Goal: Information Seeking & Learning: Learn about a topic

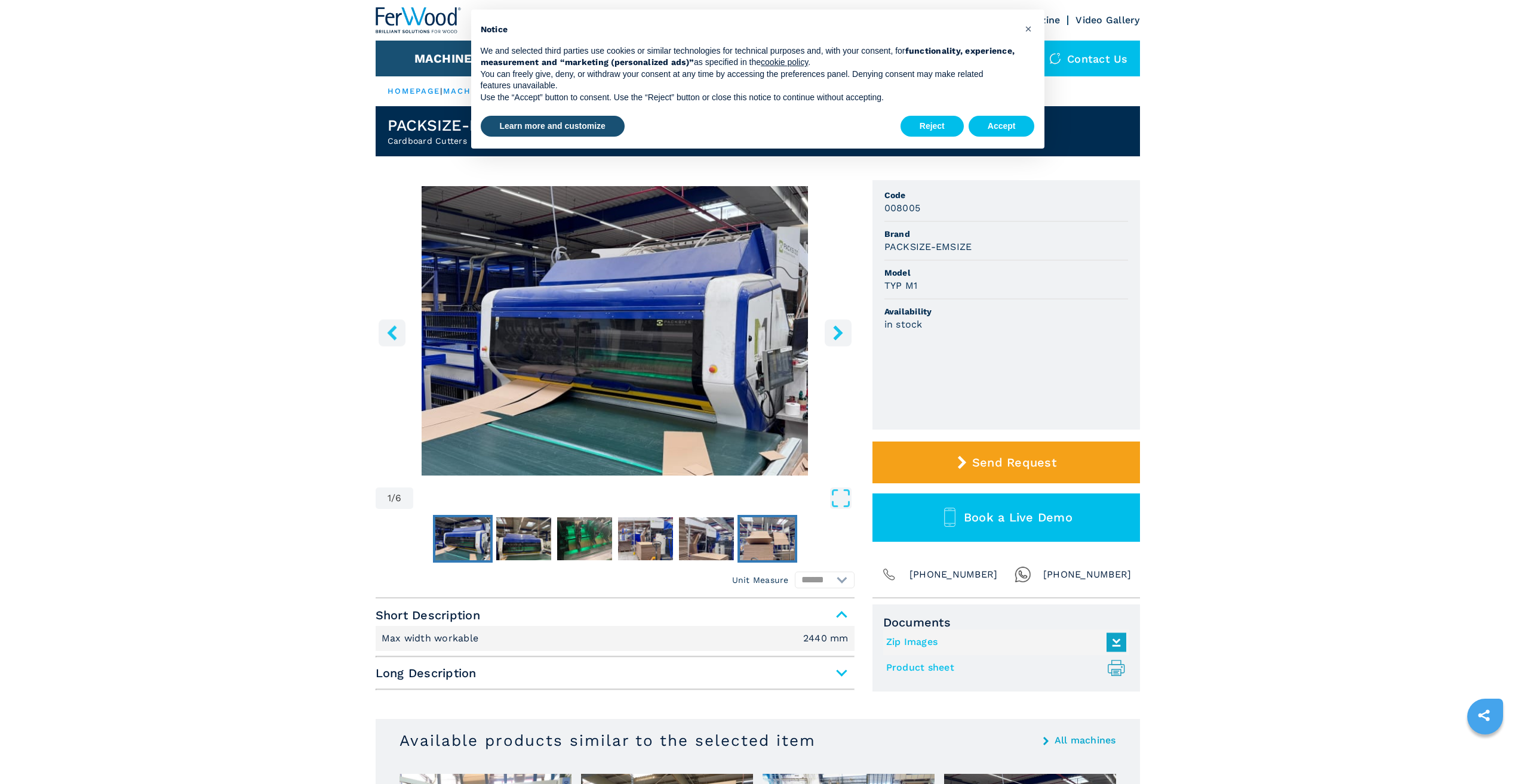
click at [764, 542] on img "Go to Slide 6" at bounding box center [768, 539] width 55 height 43
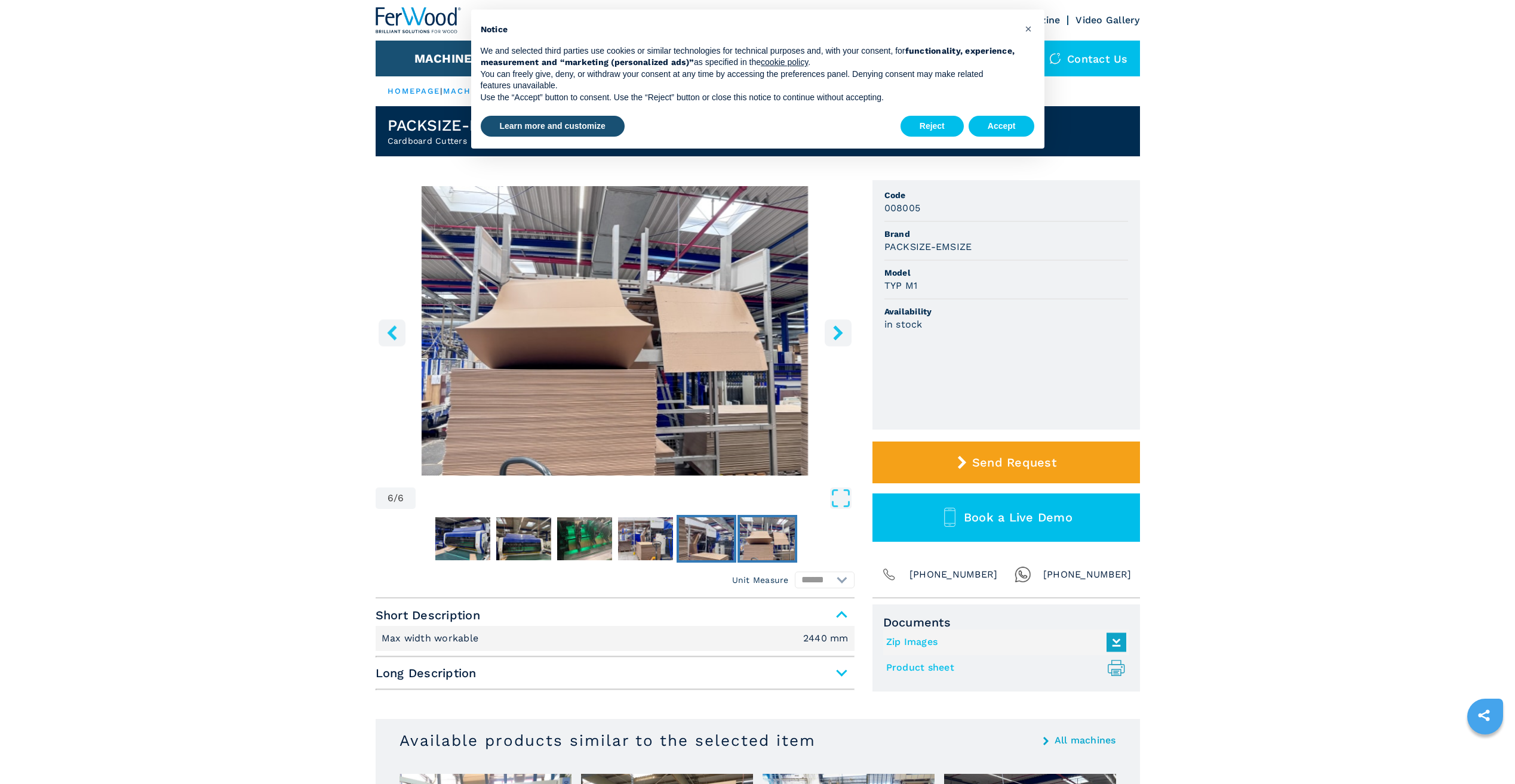
click at [705, 549] on img "Go to Slide 5" at bounding box center [706, 539] width 55 height 43
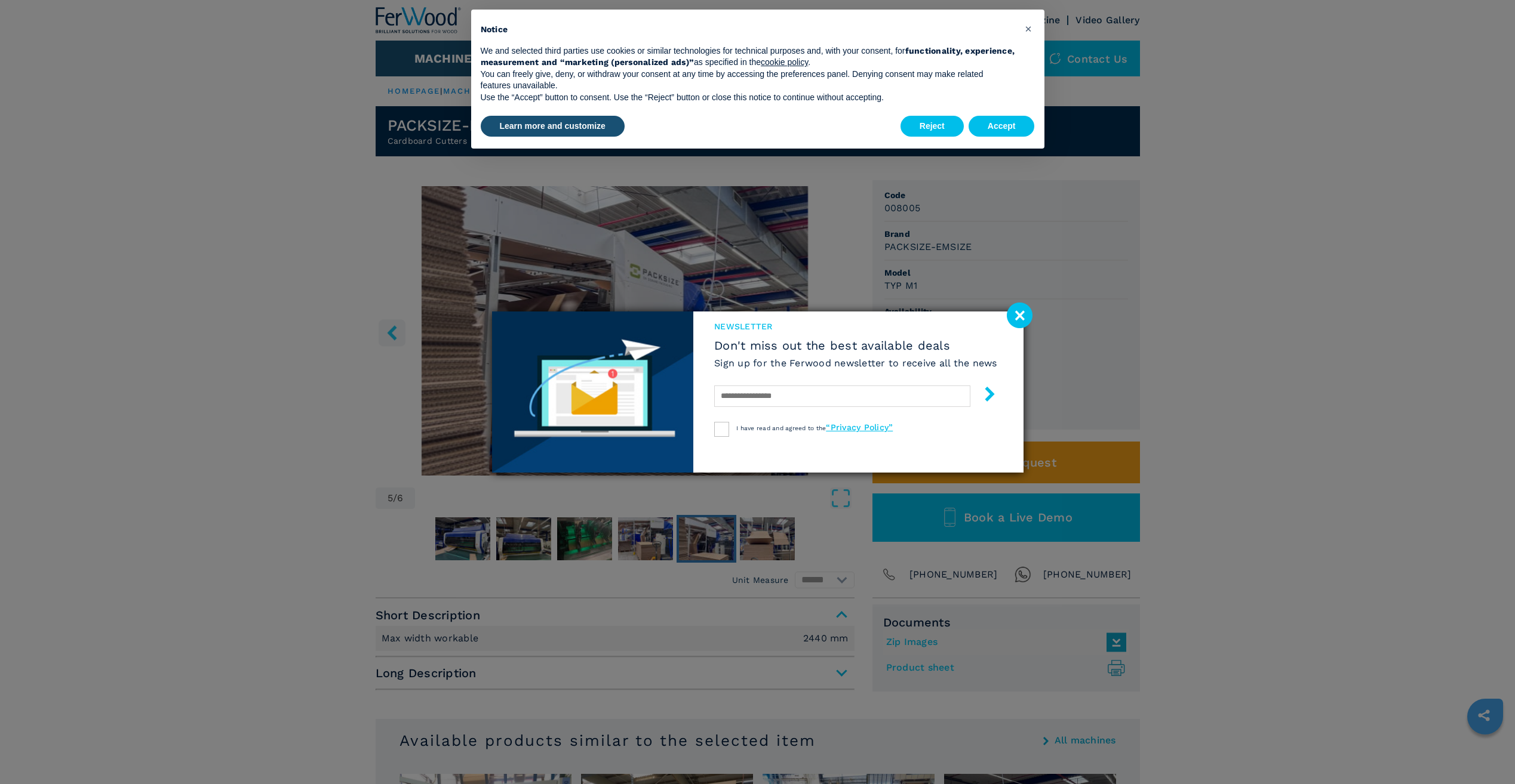
click at [1021, 314] on image at bounding box center [1019, 316] width 26 height 26
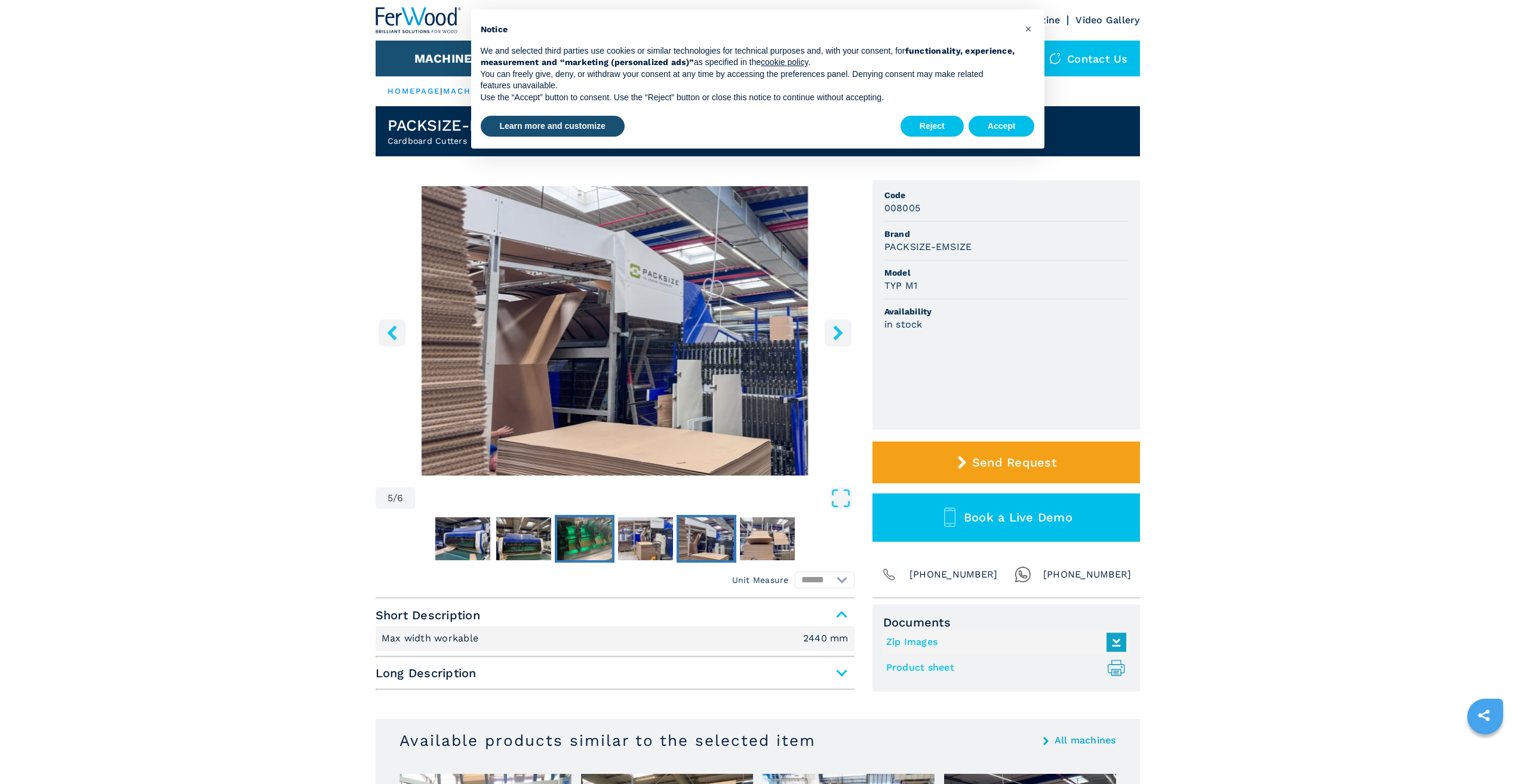
click at [596, 541] on img "Go to Slide 3" at bounding box center [584, 539] width 55 height 43
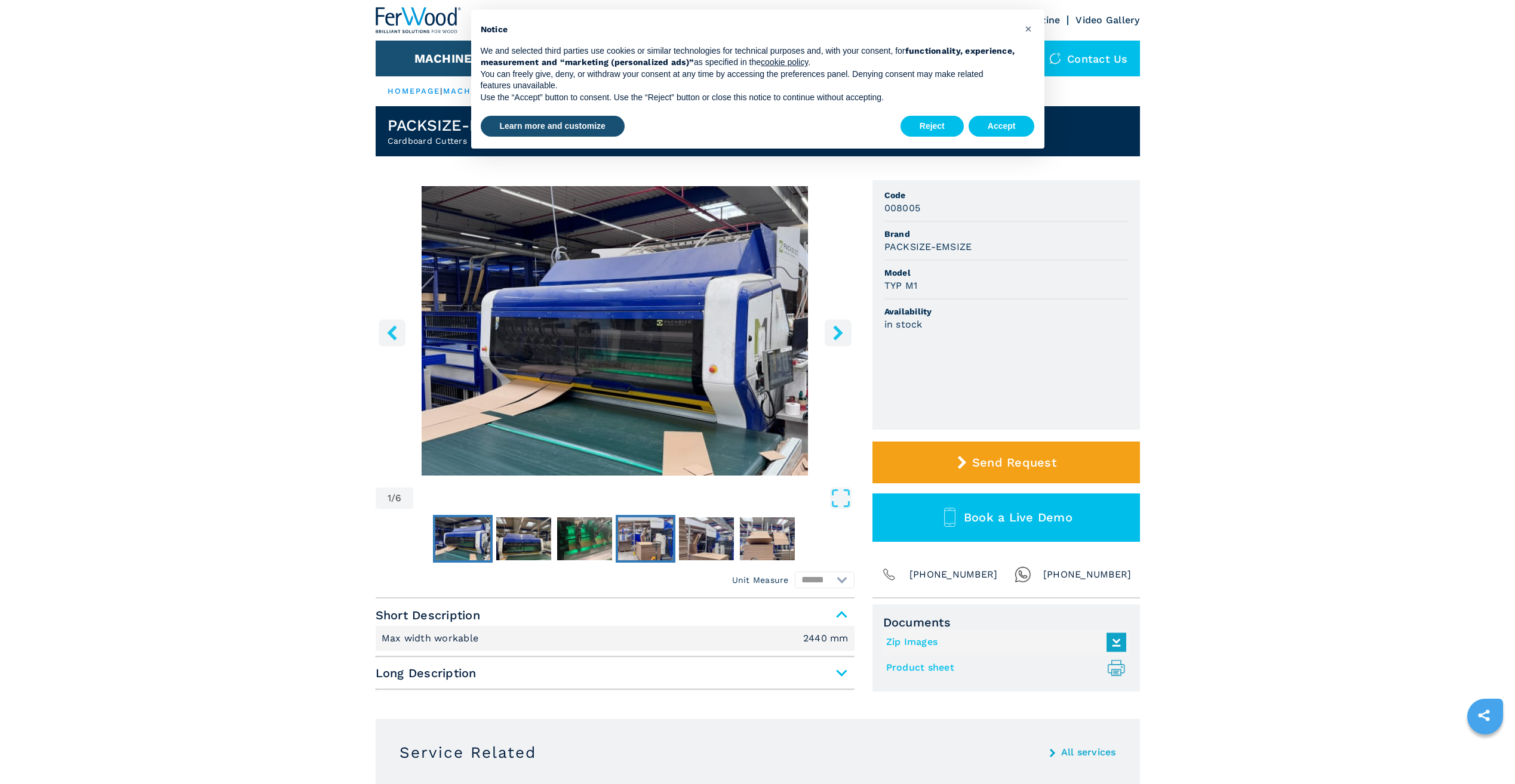
click at [640, 542] on img "Go to Slide 4" at bounding box center [646, 539] width 55 height 43
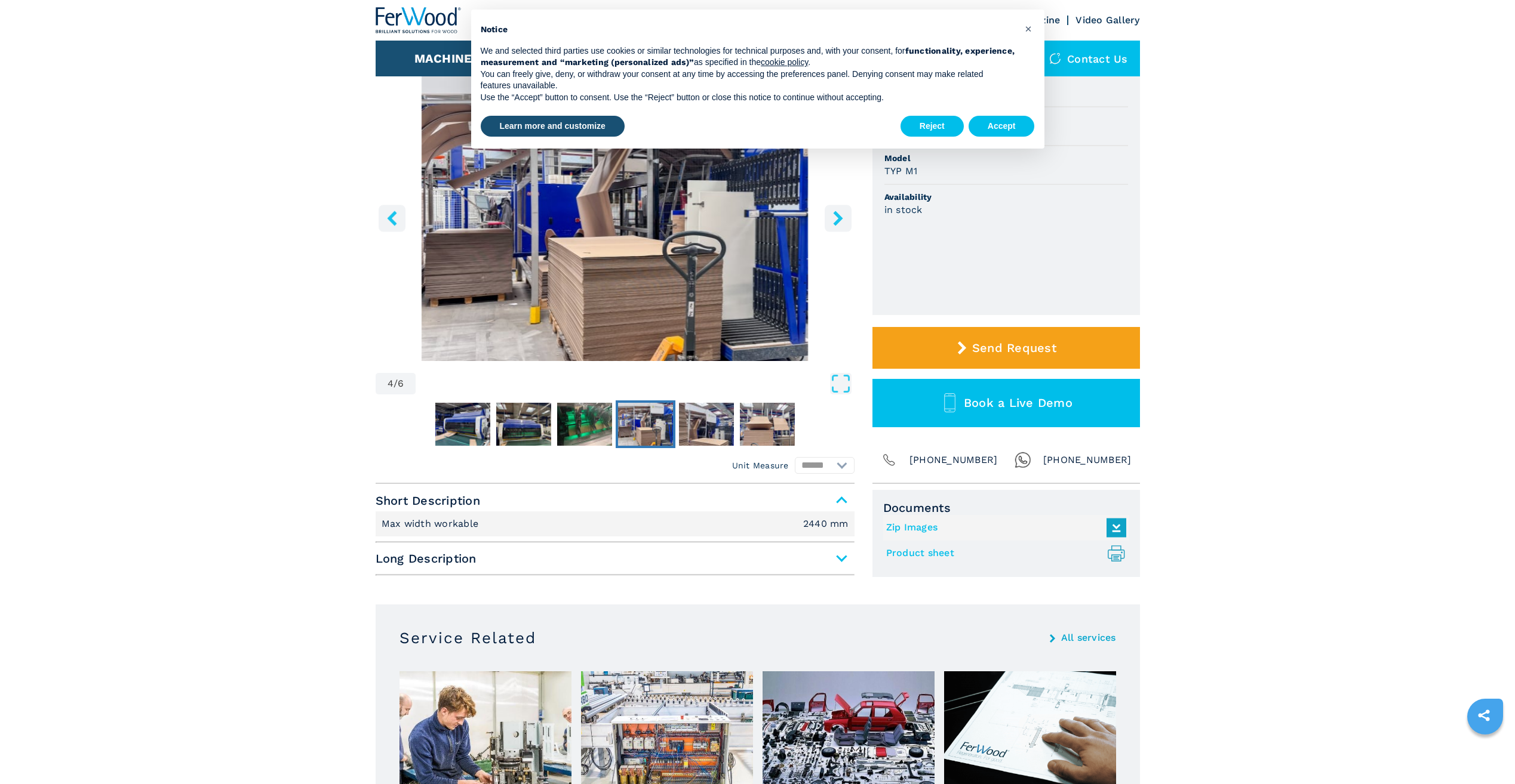
scroll to position [119, 0]
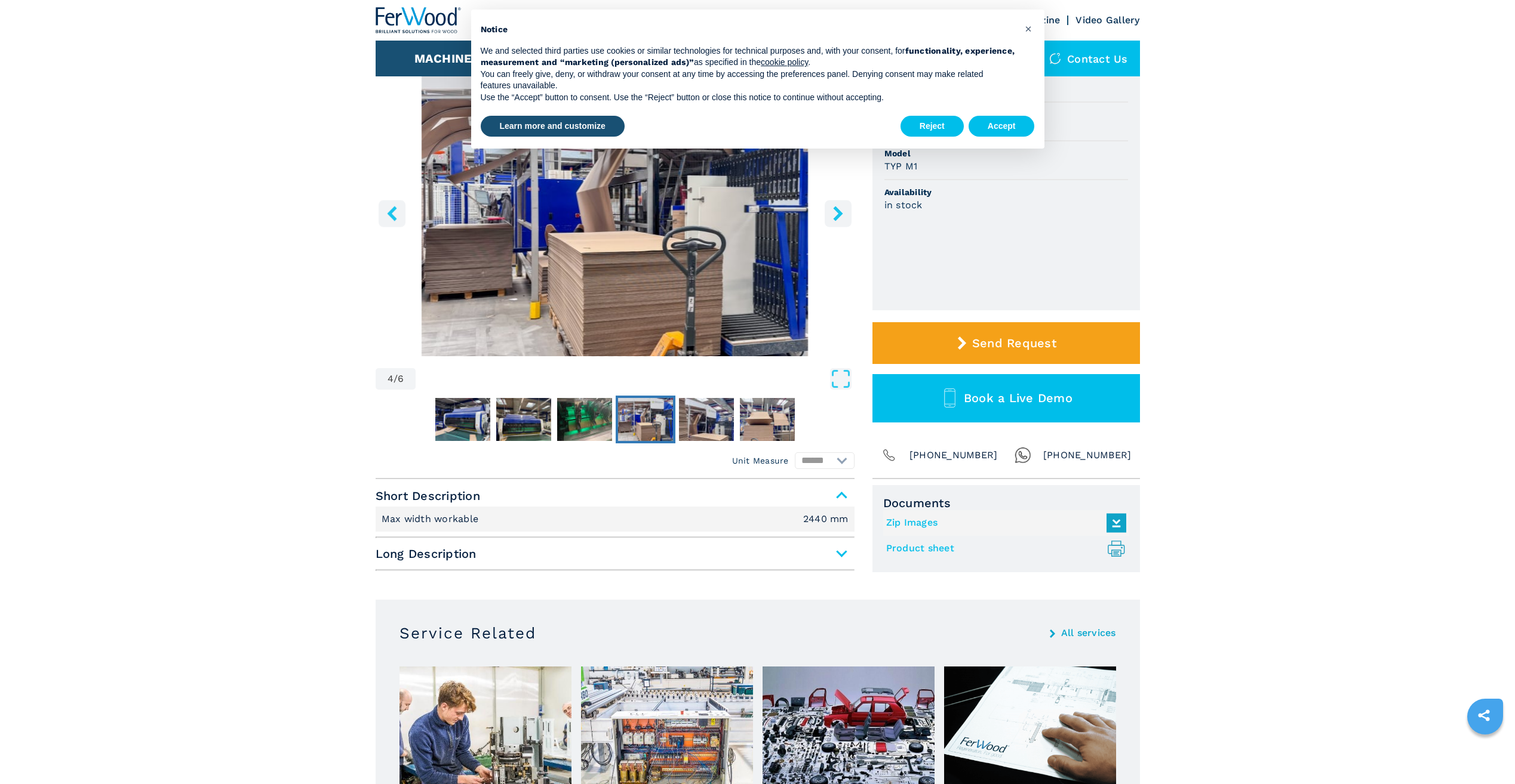
click at [572, 551] on span "Long Description" at bounding box center [615, 554] width 479 height 22
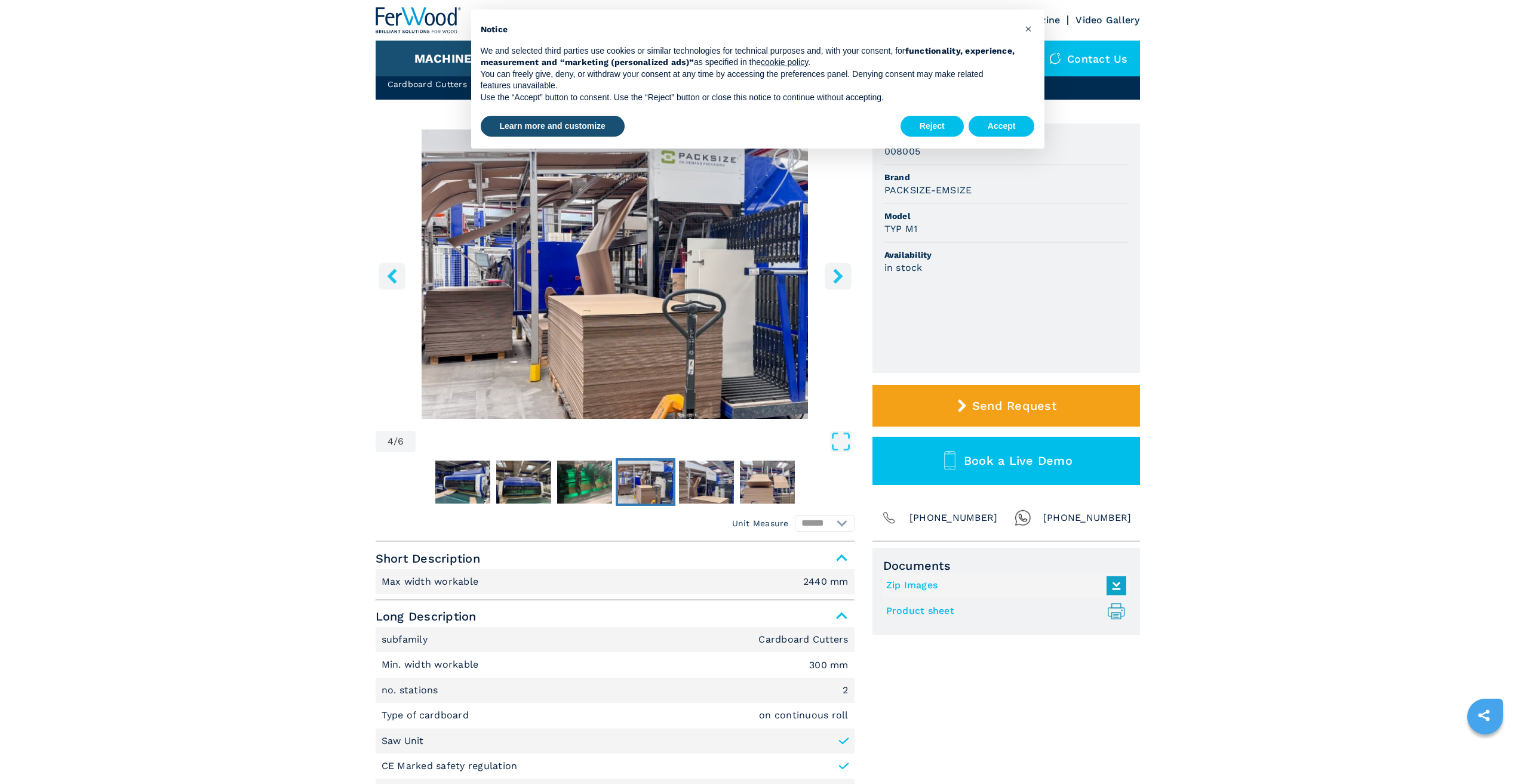
scroll to position [0, 0]
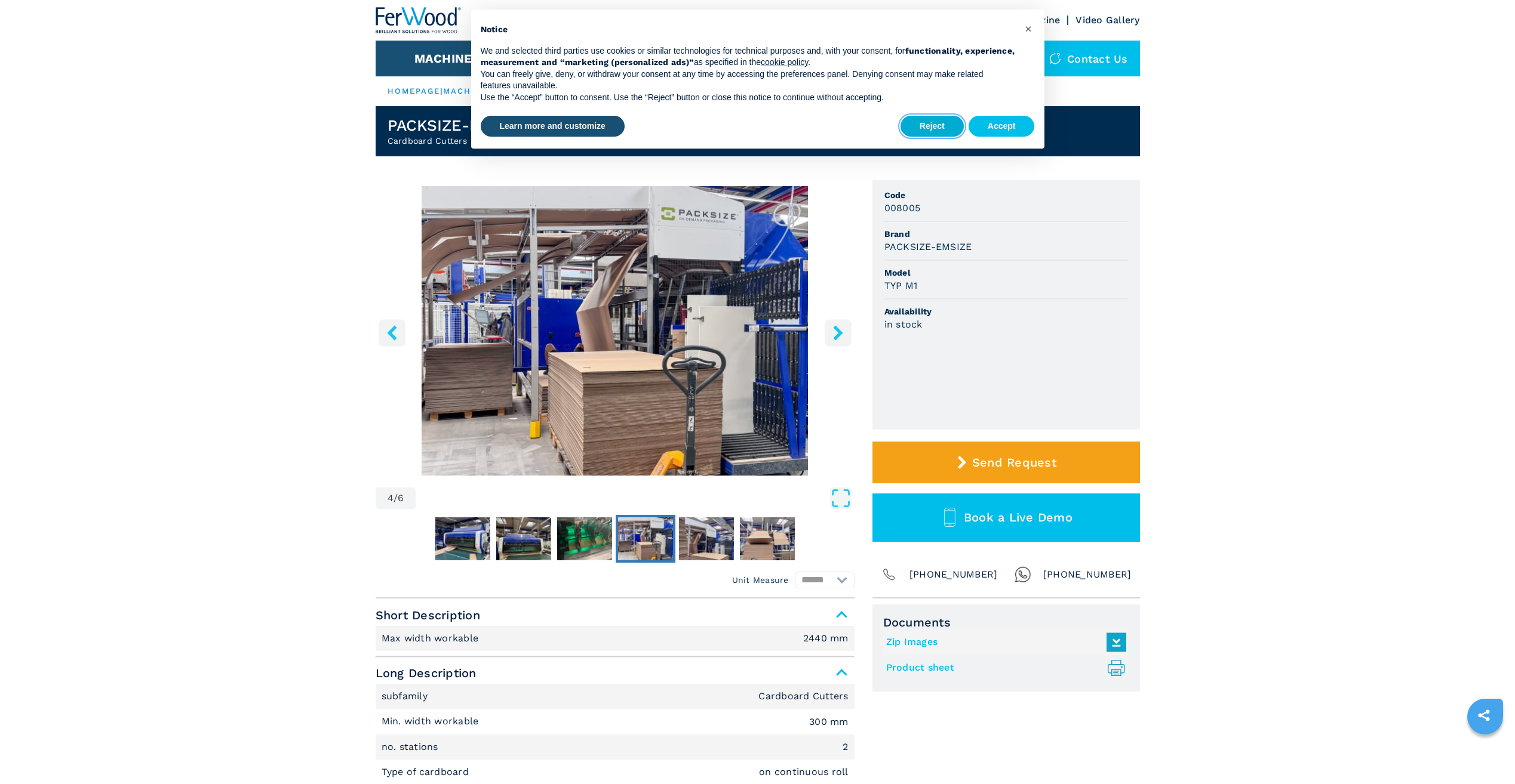
click at [938, 128] on button "Reject" at bounding box center [932, 127] width 63 height 22
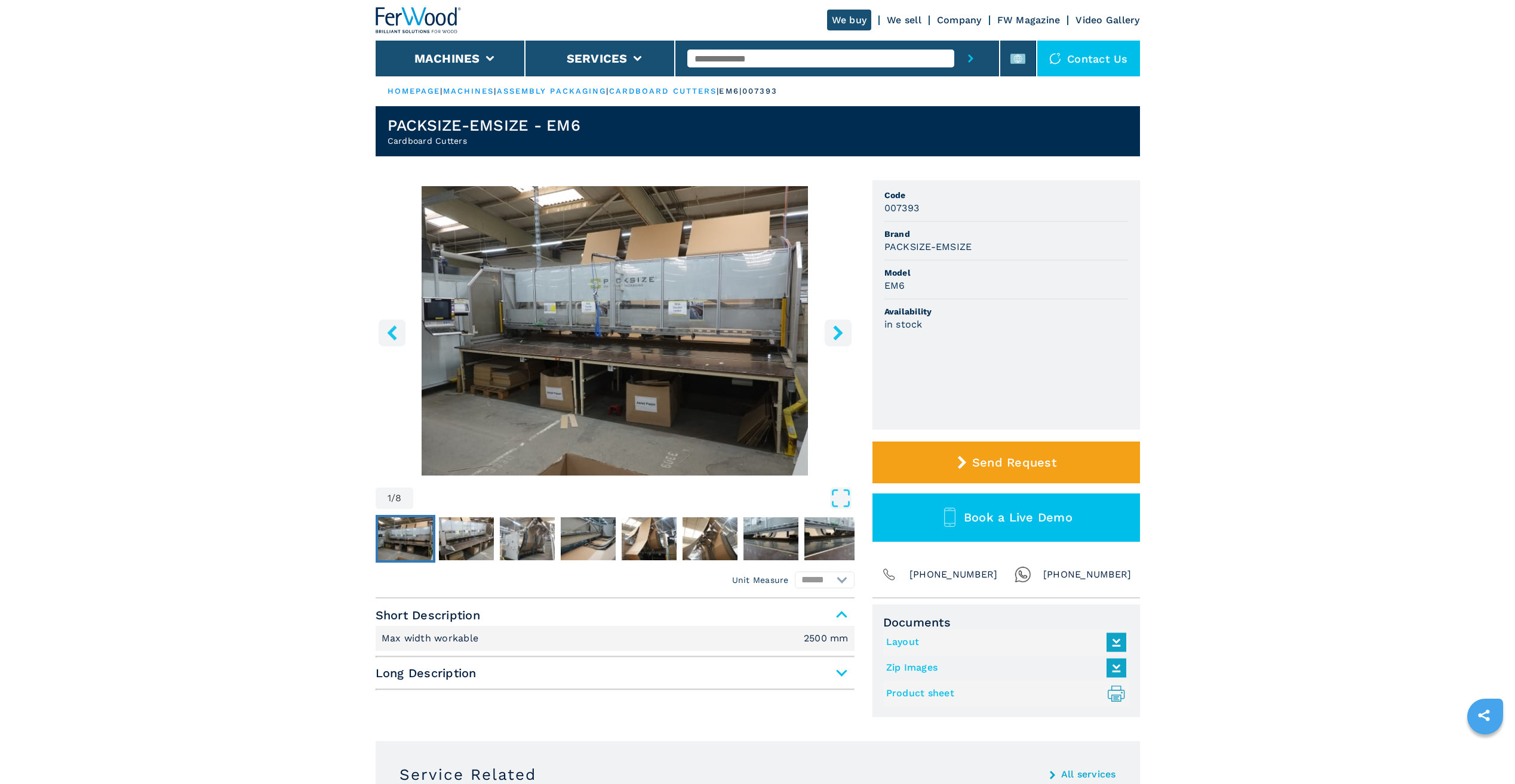
click at [839, 330] on icon "right-button" at bounding box center [838, 332] width 9 height 15
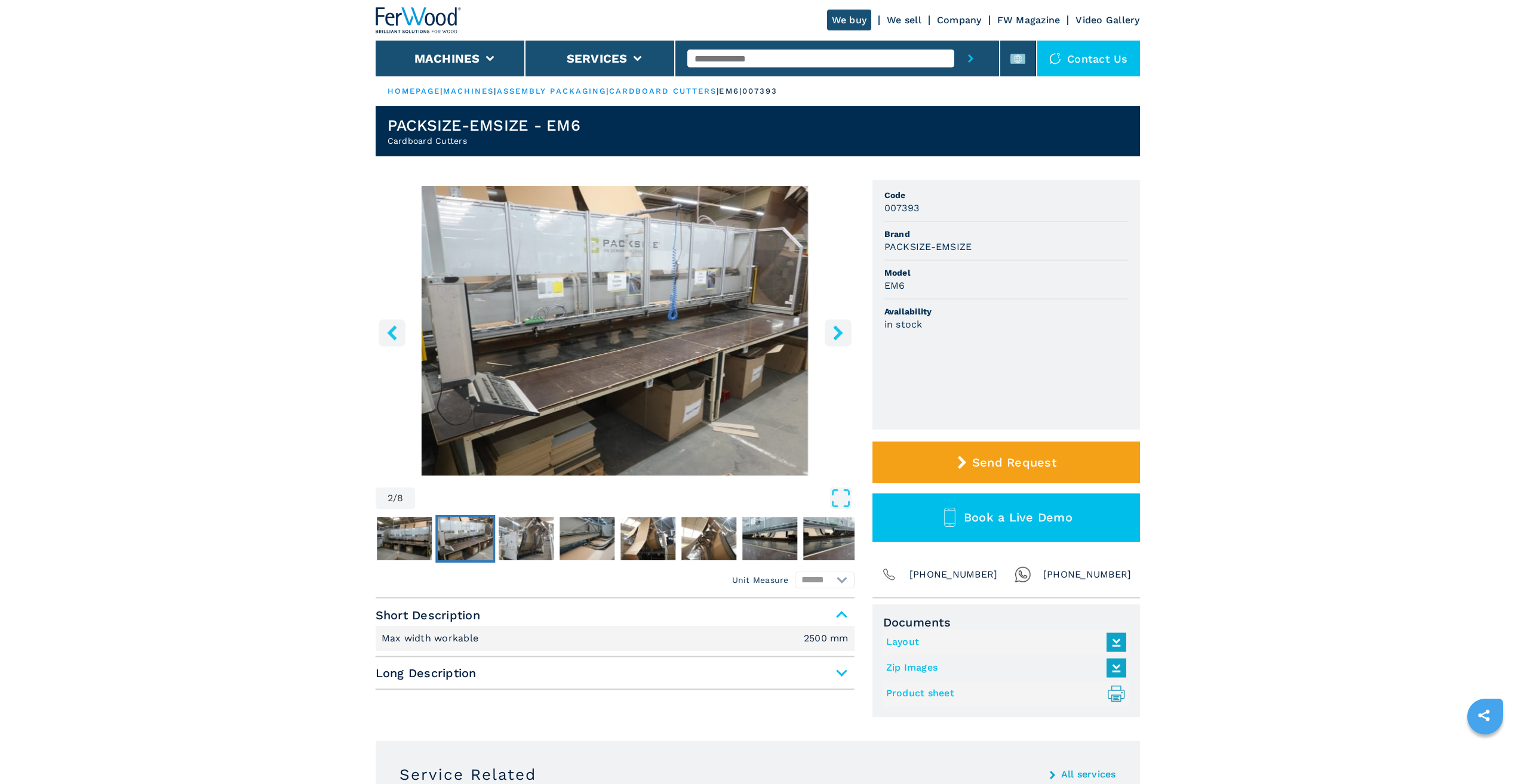
click at [839, 330] on icon "right-button" at bounding box center [838, 332] width 9 height 15
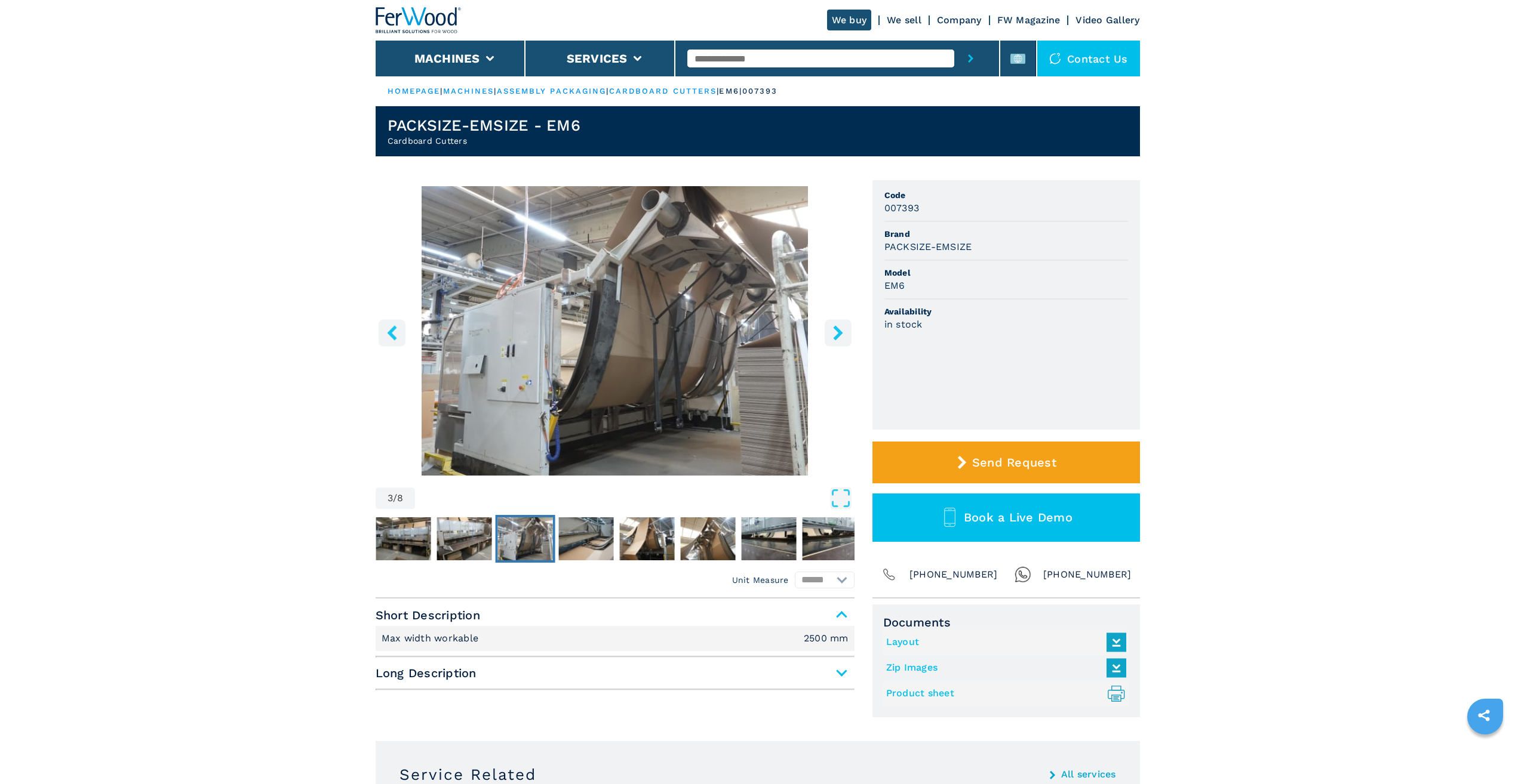
click at [839, 330] on icon "right-button" at bounding box center [838, 332] width 9 height 15
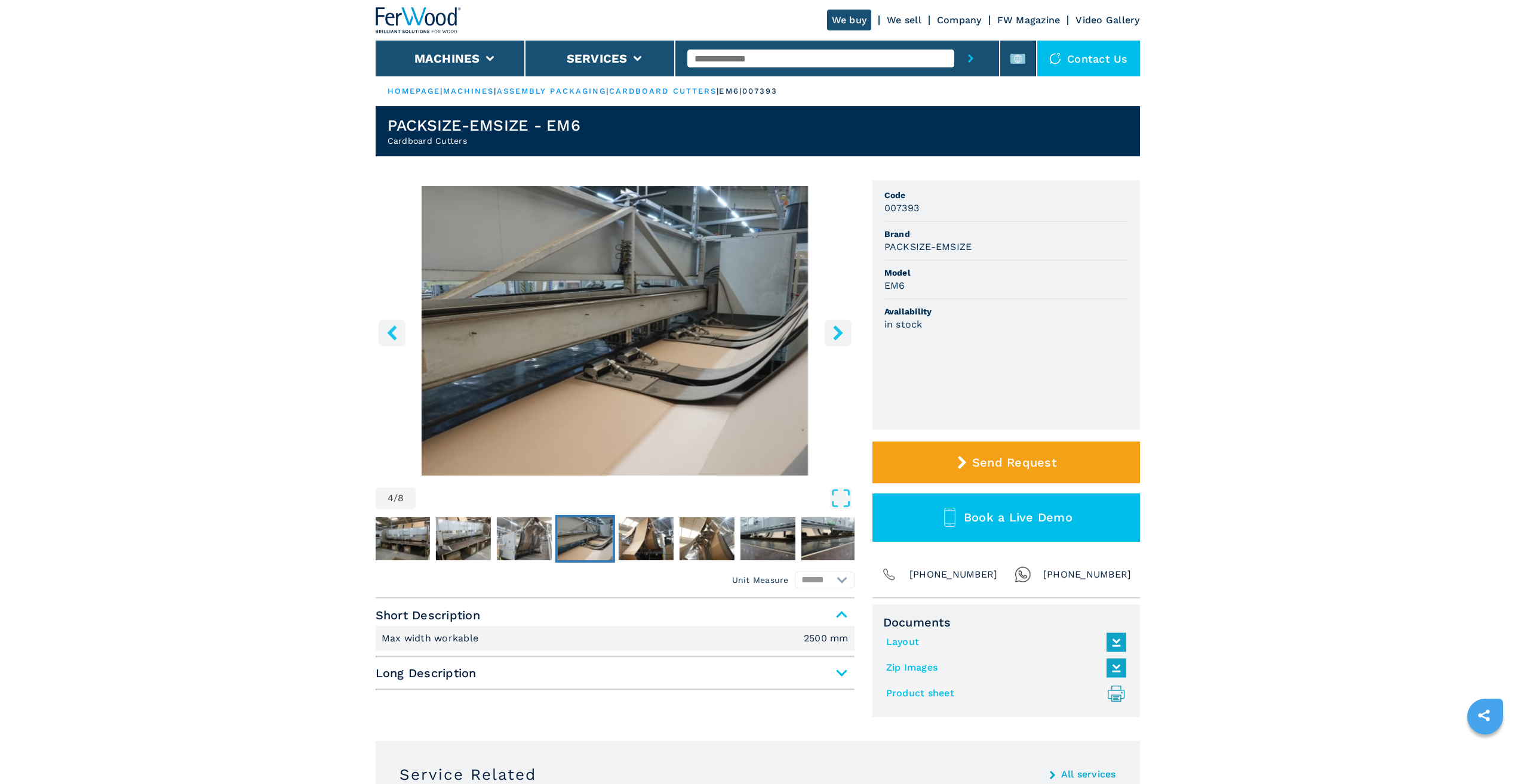
click at [839, 330] on icon "right-button" at bounding box center [838, 332] width 9 height 15
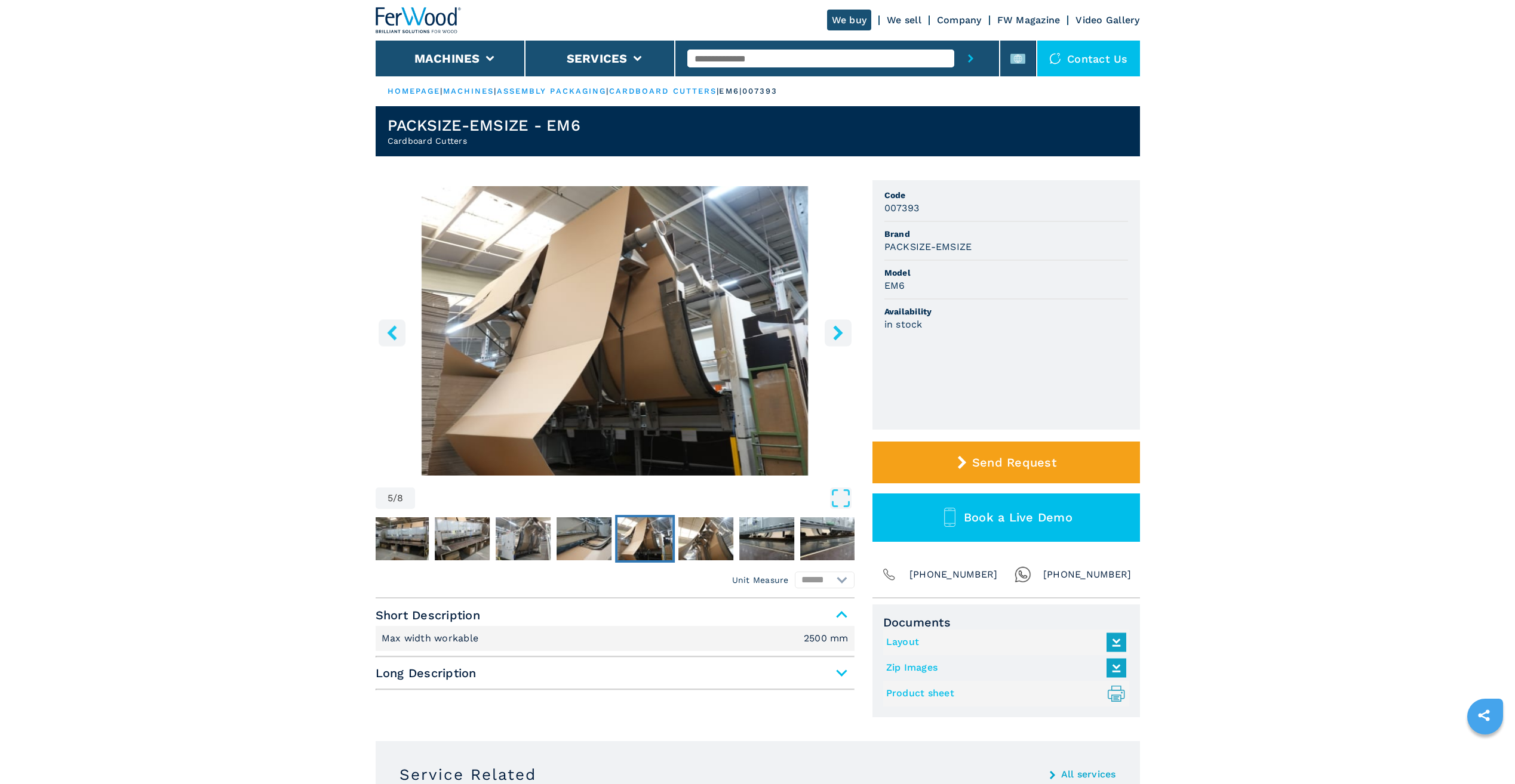
click at [839, 330] on icon "right-button" at bounding box center [838, 332] width 9 height 15
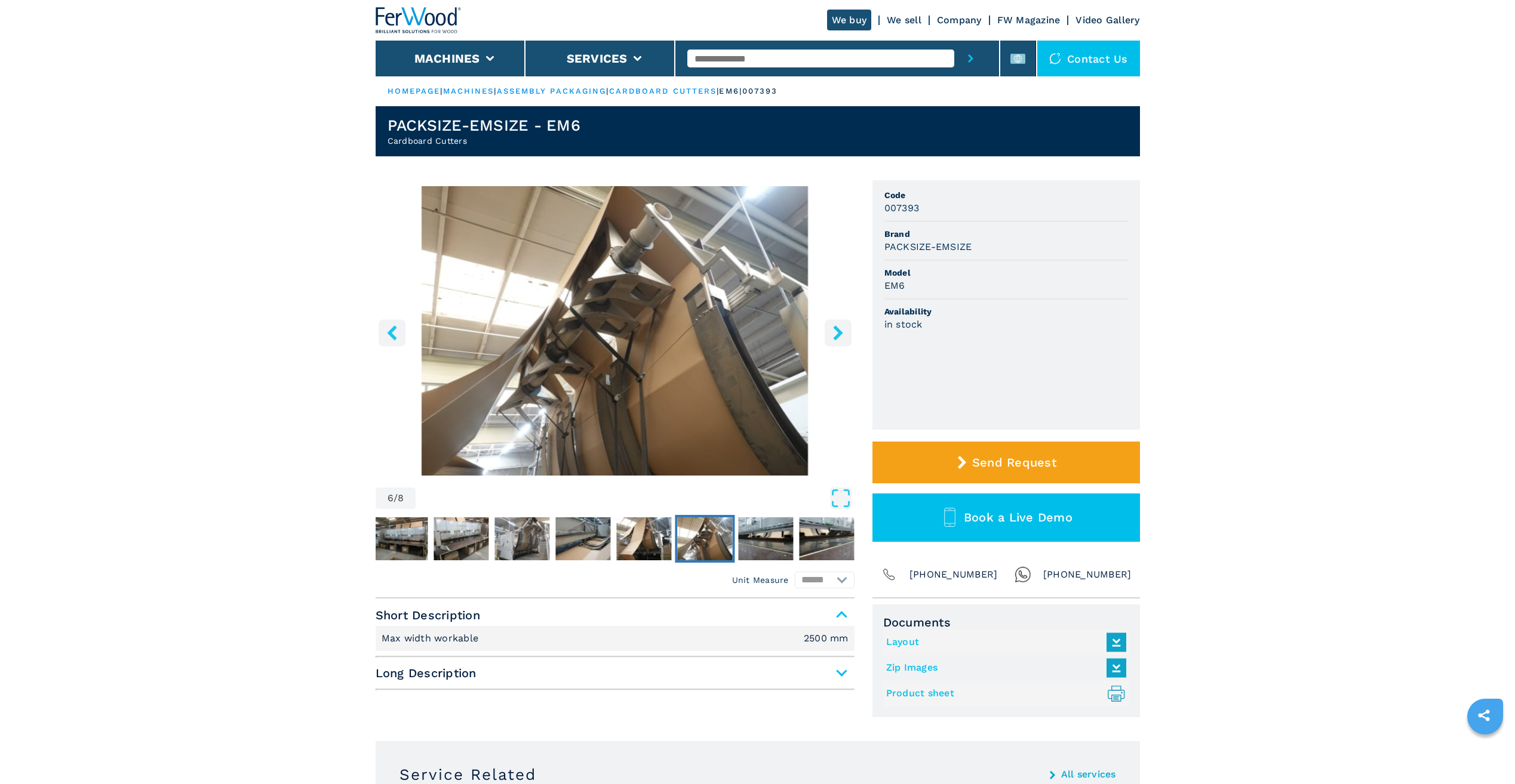
click at [839, 330] on icon "right-button" at bounding box center [838, 332] width 9 height 15
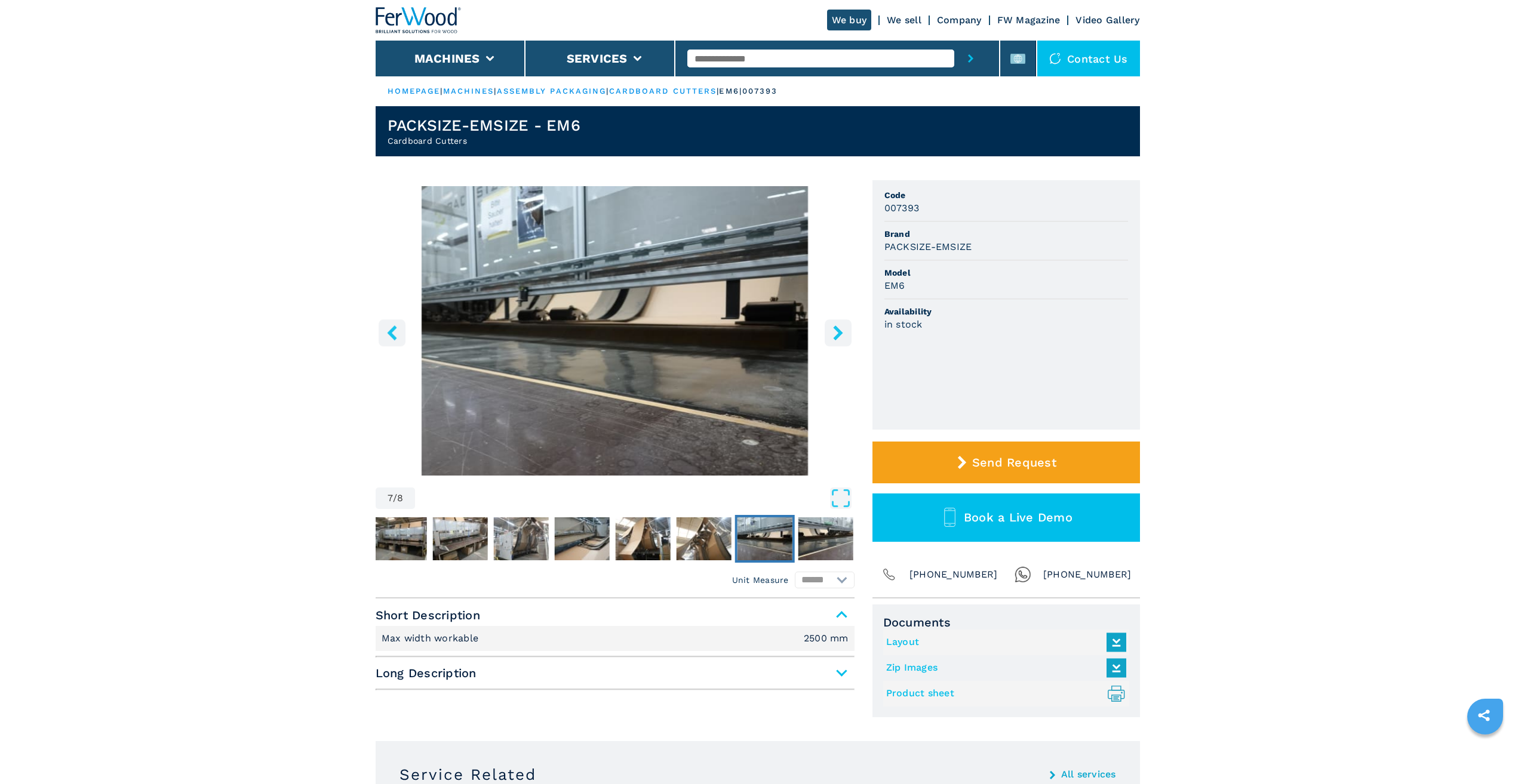
click at [839, 330] on icon "right-button" at bounding box center [838, 332] width 9 height 15
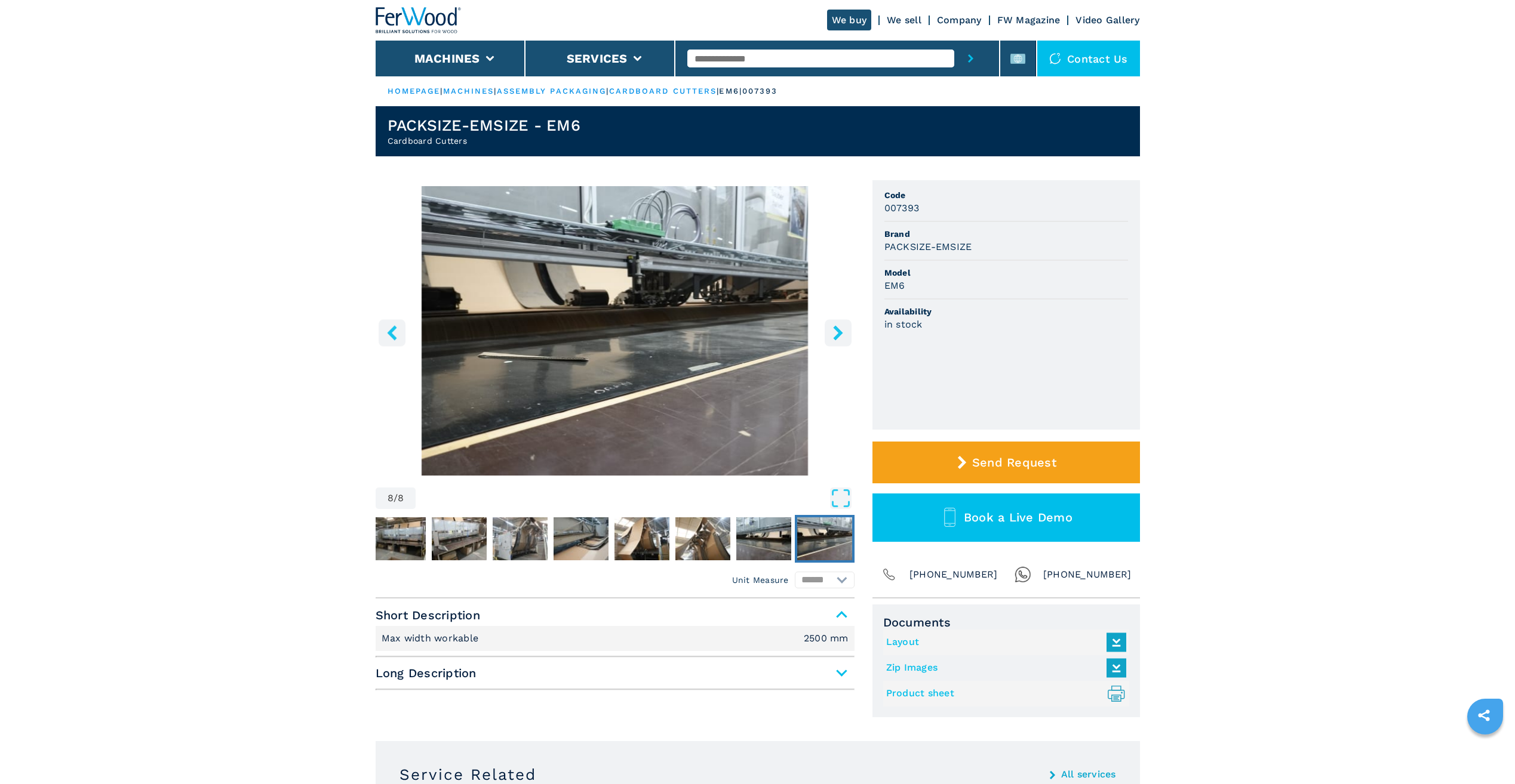
click at [839, 330] on icon "right-button" at bounding box center [838, 332] width 9 height 15
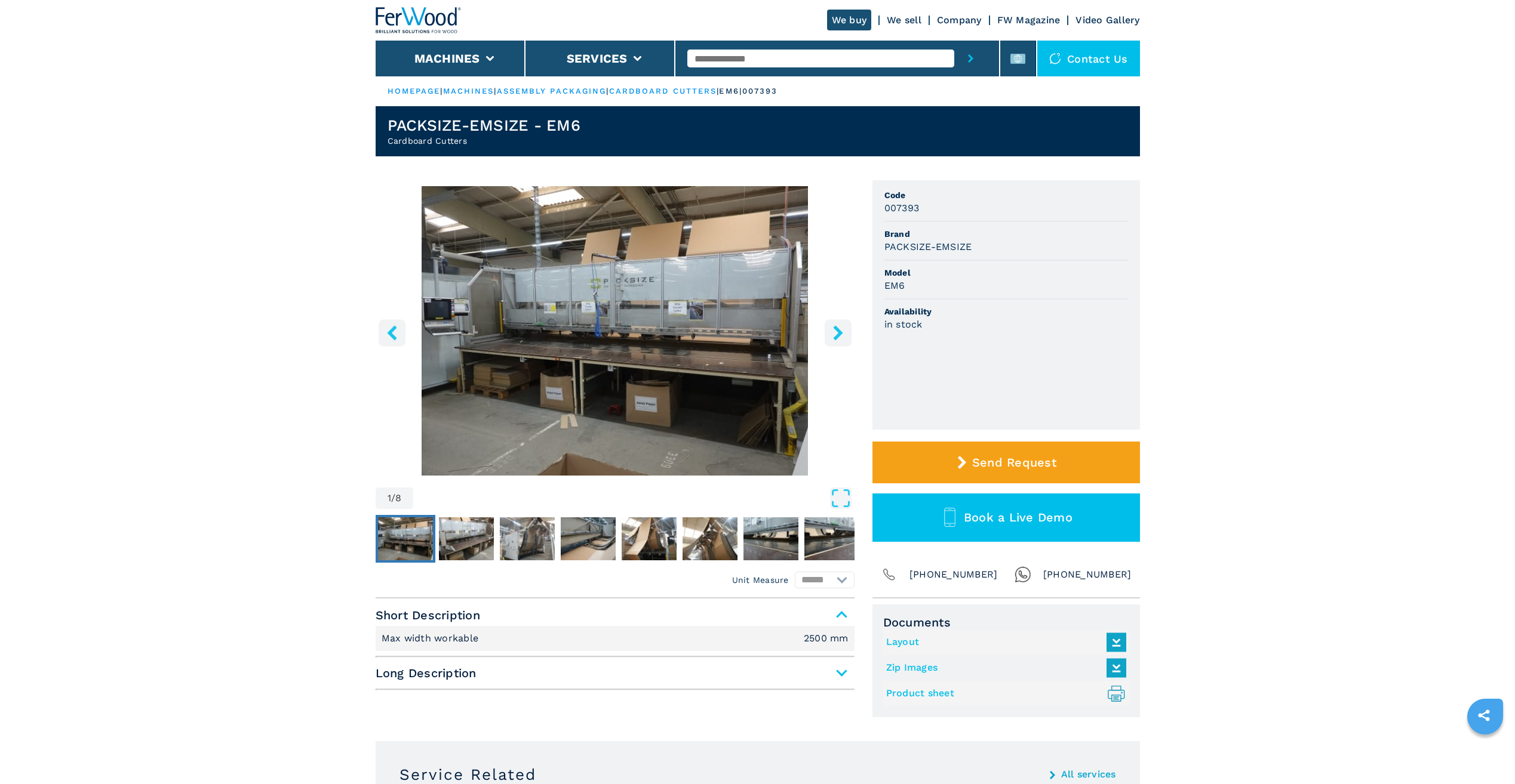
click at [839, 330] on icon "right-button" at bounding box center [838, 332] width 9 height 15
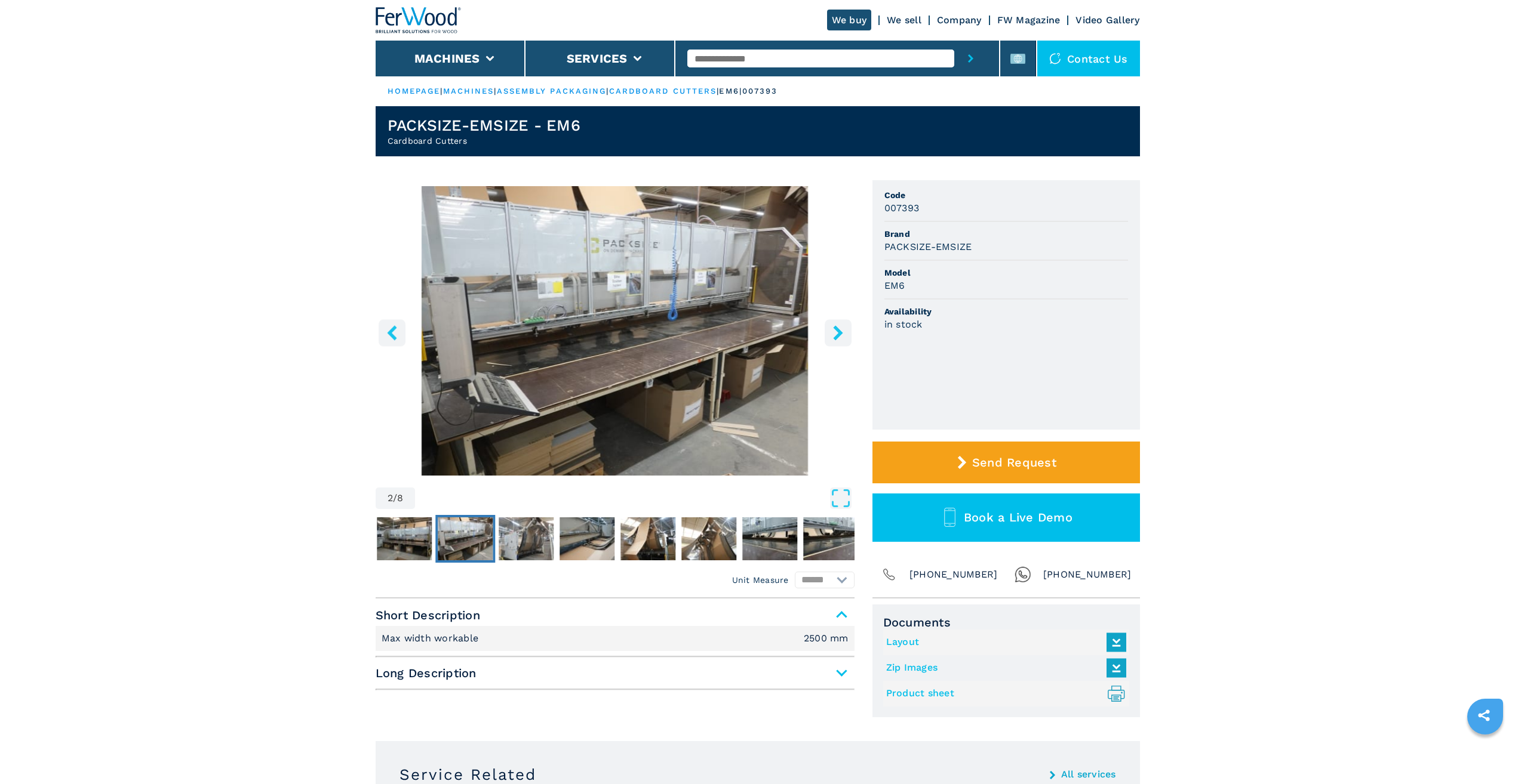
click at [839, 330] on icon "right-button" at bounding box center [838, 332] width 9 height 15
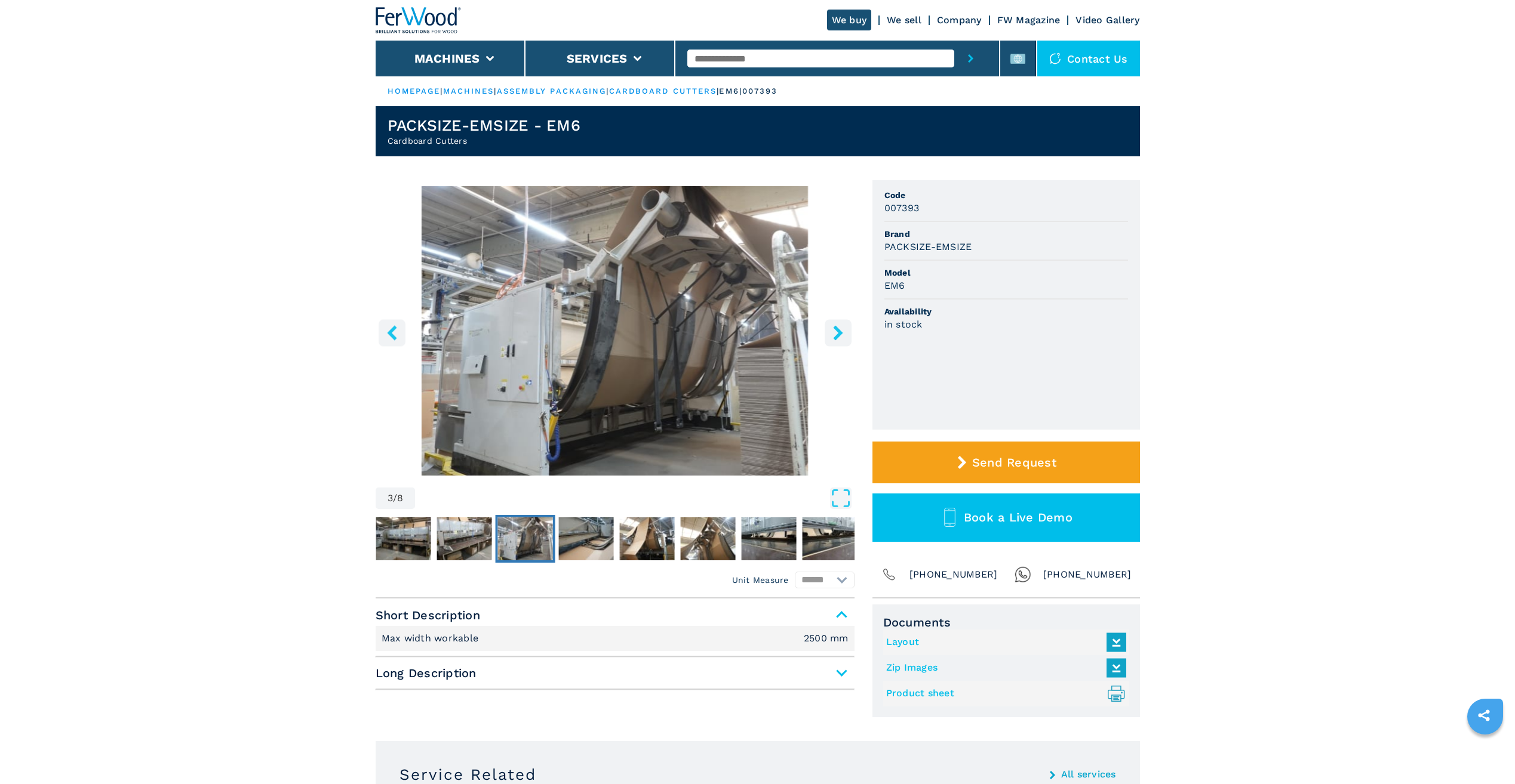
click at [839, 330] on icon "right-button" at bounding box center [838, 332] width 9 height 15
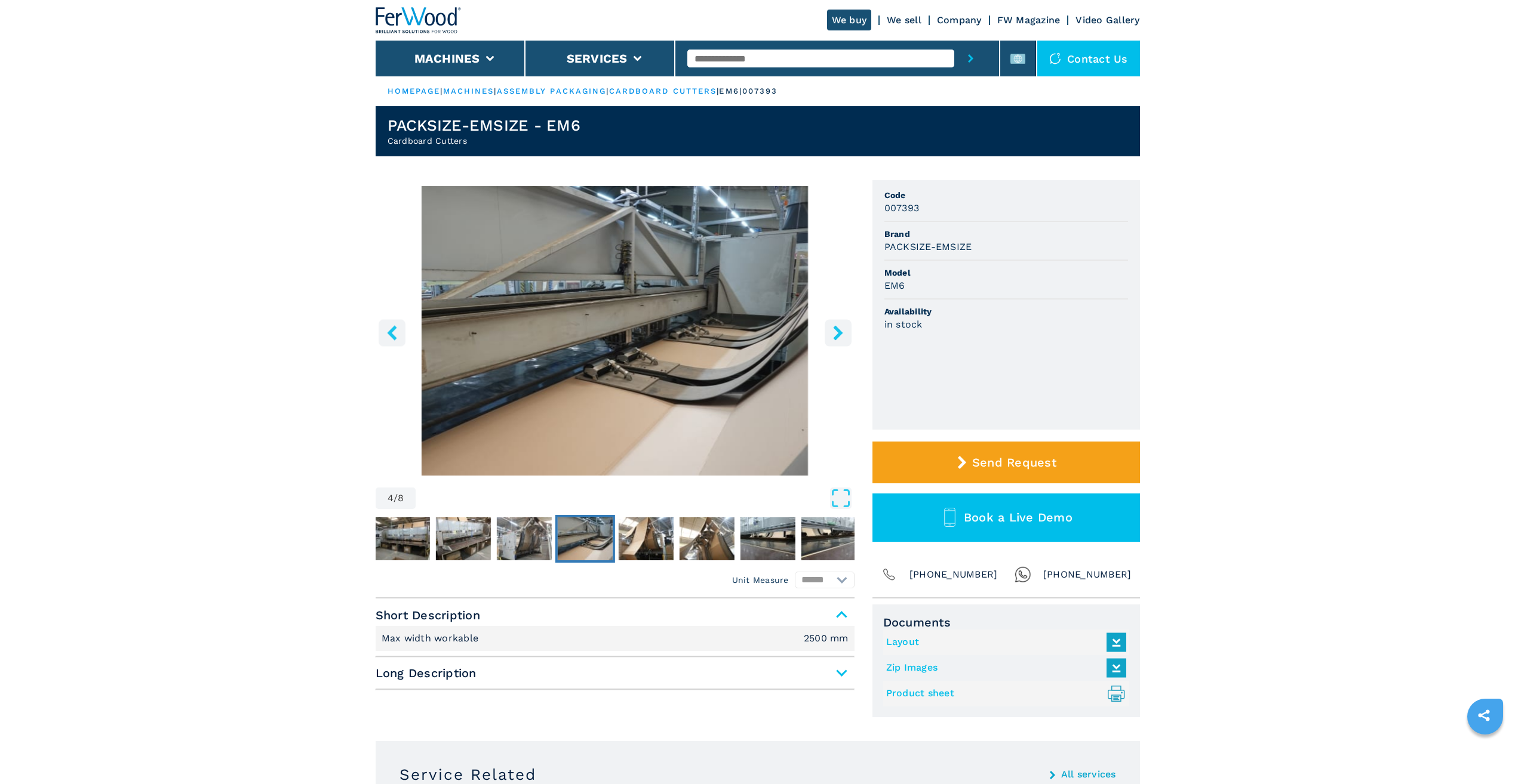
click at [839, 330] on icon "right-button" at bounding box center [838, 332] width 9 height 15
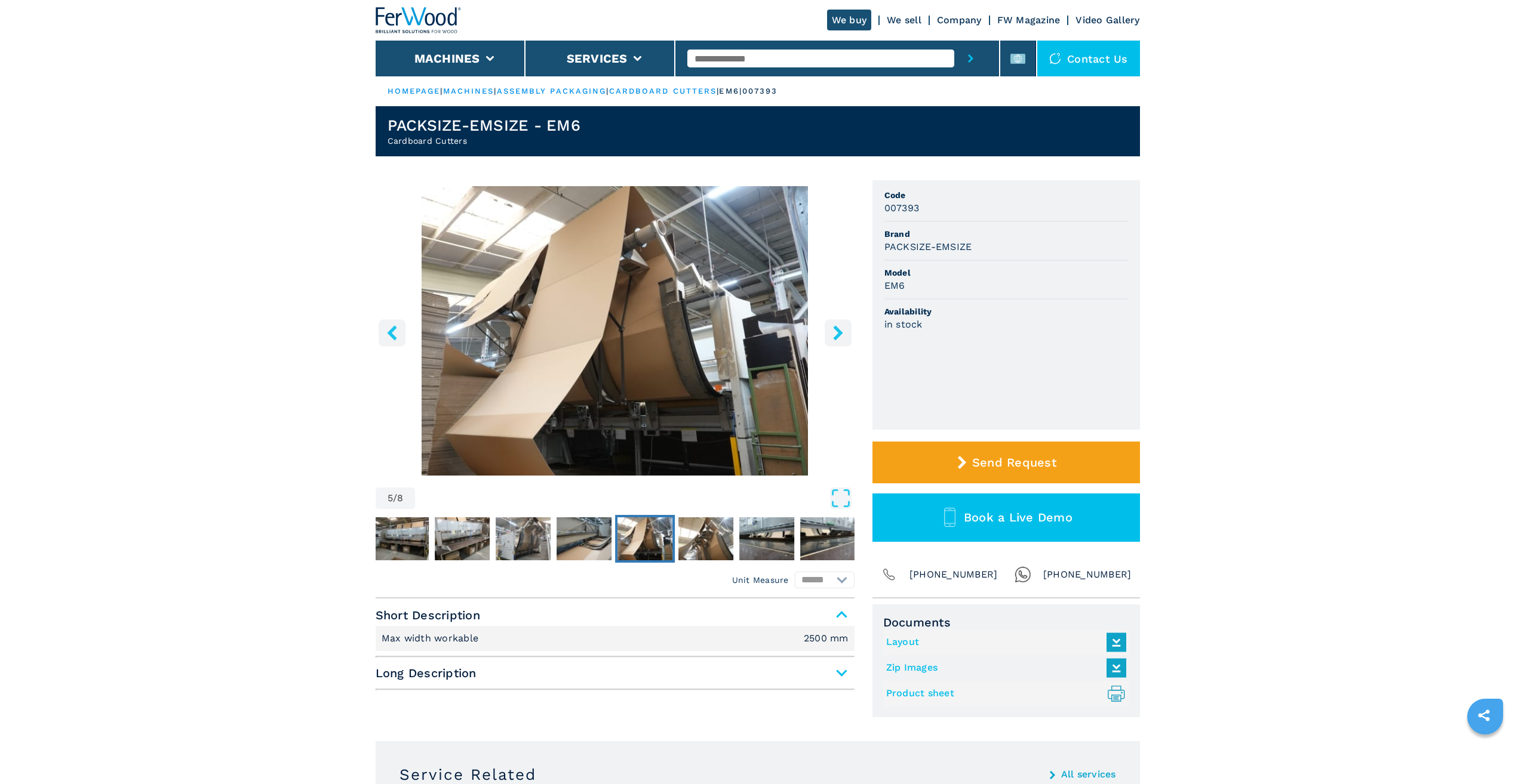
click at [845, 672] on span "Long Description" at bounding box center [615, 673] width 479 height 22
